Goal: Task Accomplishment & Management: Use online tool/utility

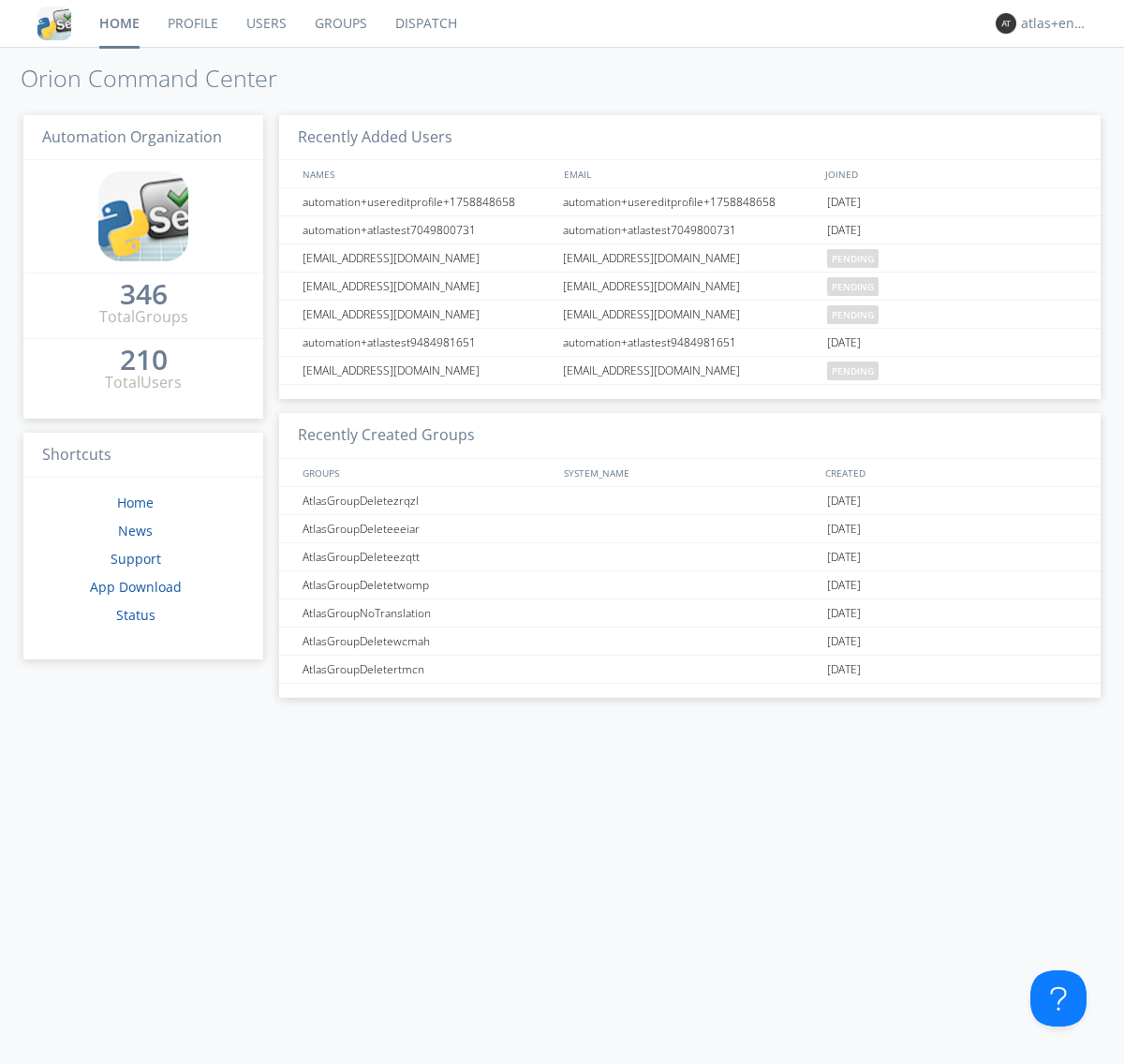
click at [424, 24] on link "Dispatch" at bounding box center [426, 23] width 90 height 47
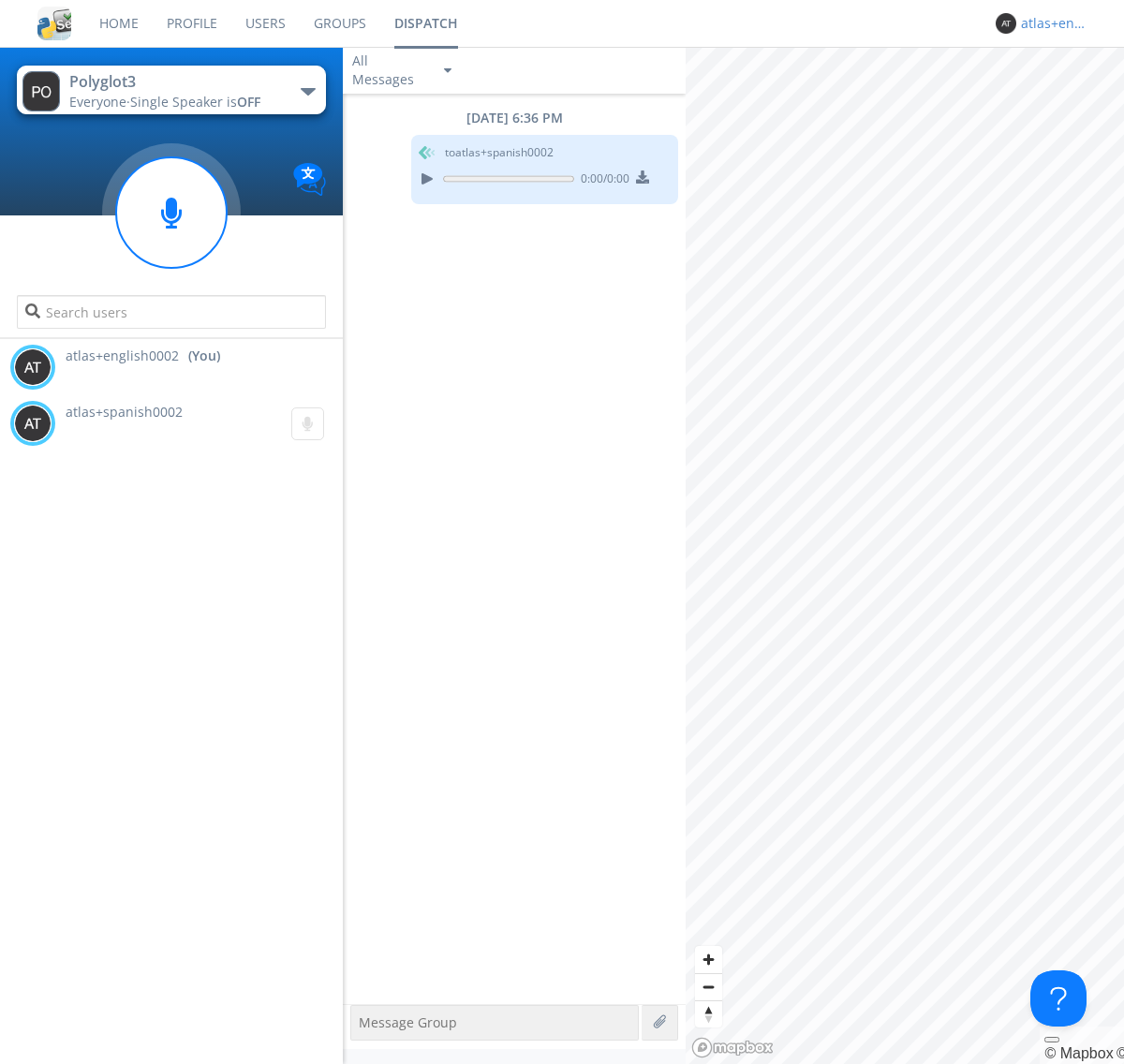
click at [1051, 24] on div "atlas+english0002" at bounding box center [1056, 24] width 70 height 19
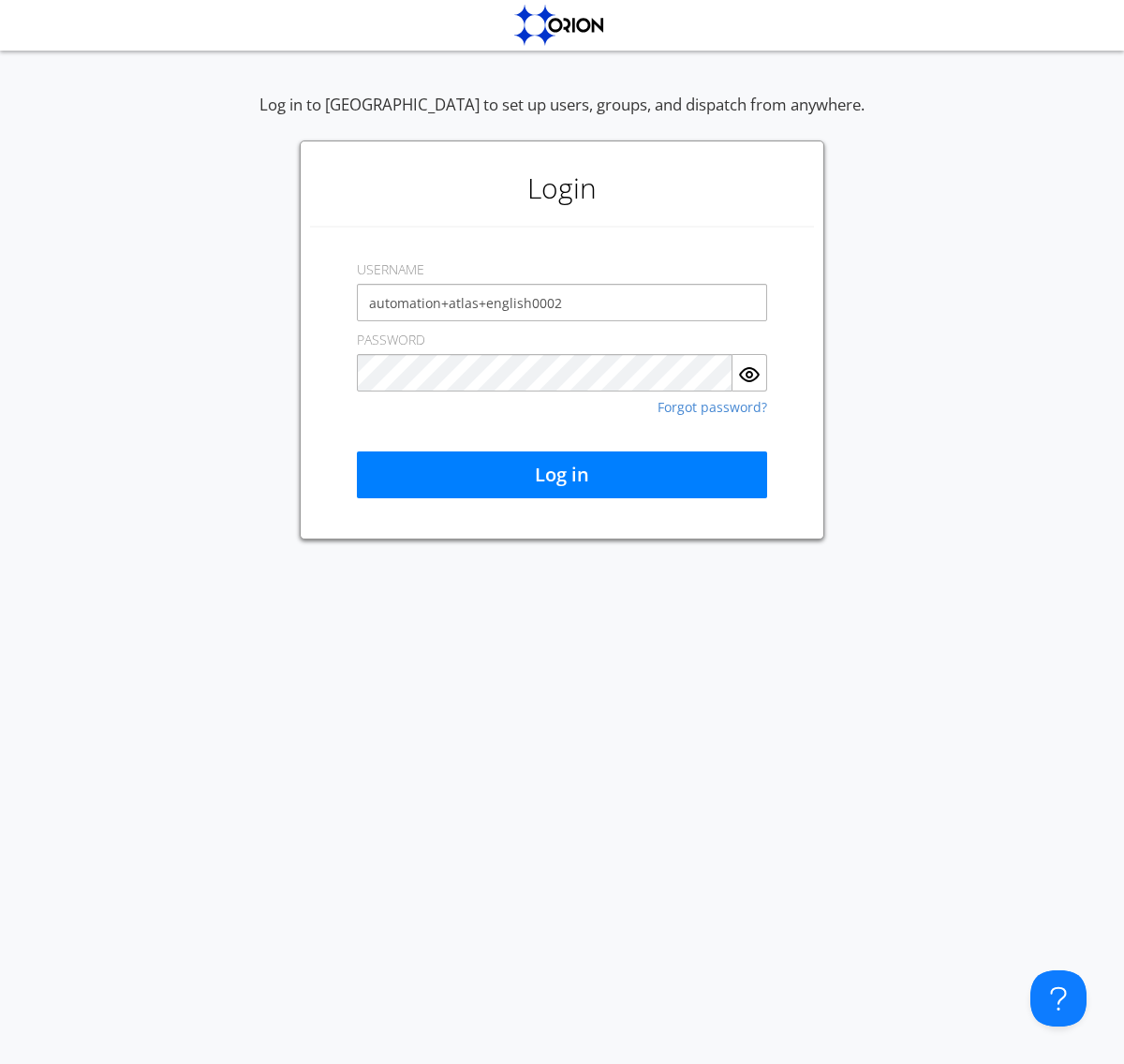
type input "automation+atlas+english0002"
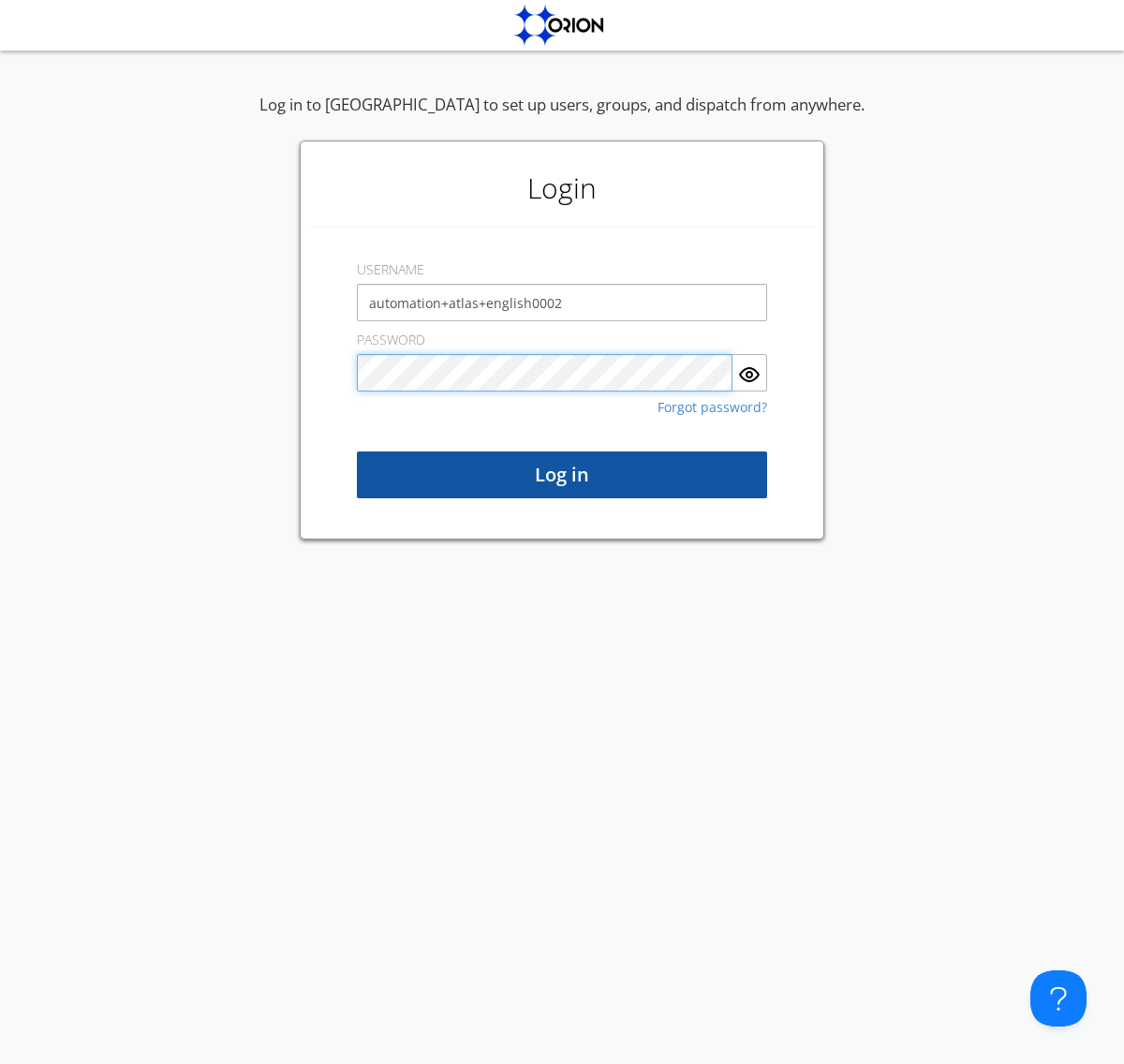
click at [562, 474] on button "Log in" at bounding box center [562, 474] width 411 height 47
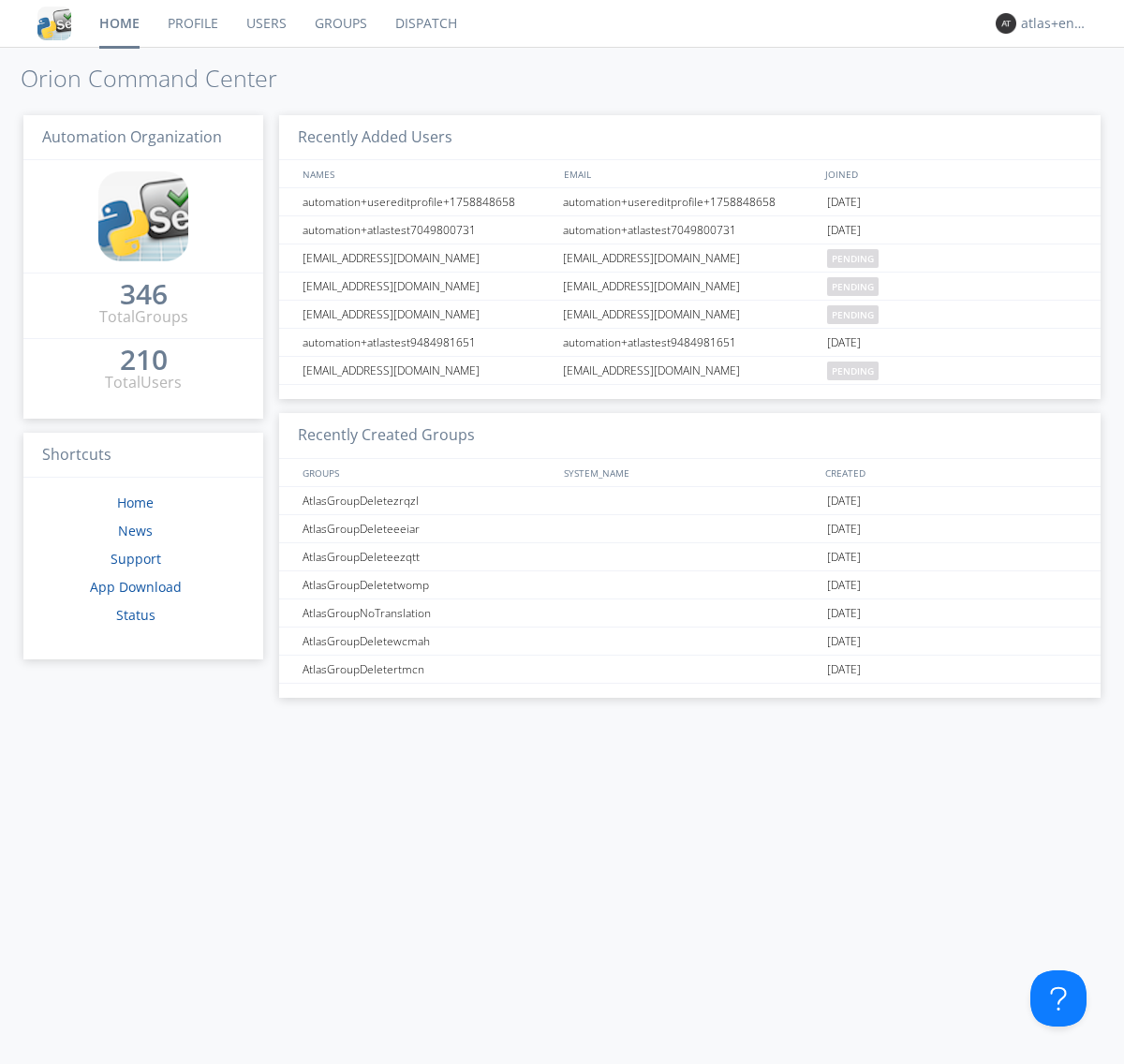
click at [424, 24] on link "Dispatch" at bounding box center [426, 23] width 90 height 47
